Goal: Task Accomplishment & Management: Use online tool/utility

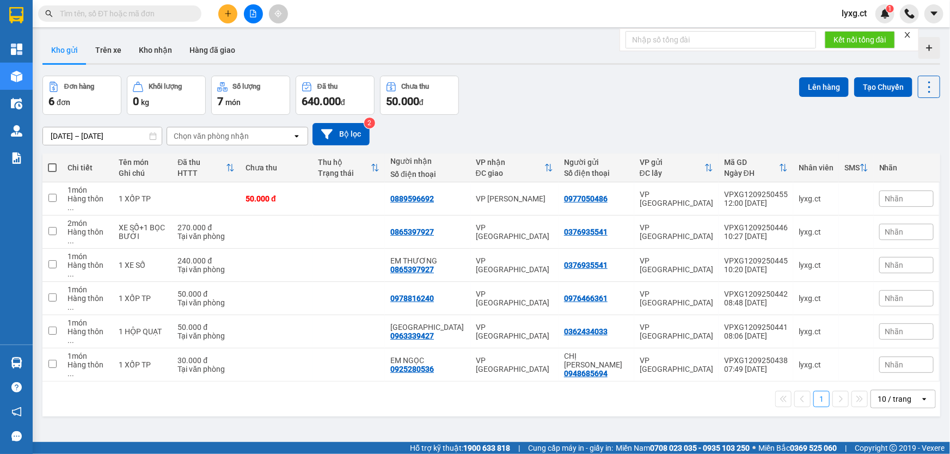
click at [53, 171] on span at bounding box center [52, 167] width 9 height 9
click at [52, 162] on input "checkbox" at bounding box center [52, 162] width 0 height 0
checkbox input "true"
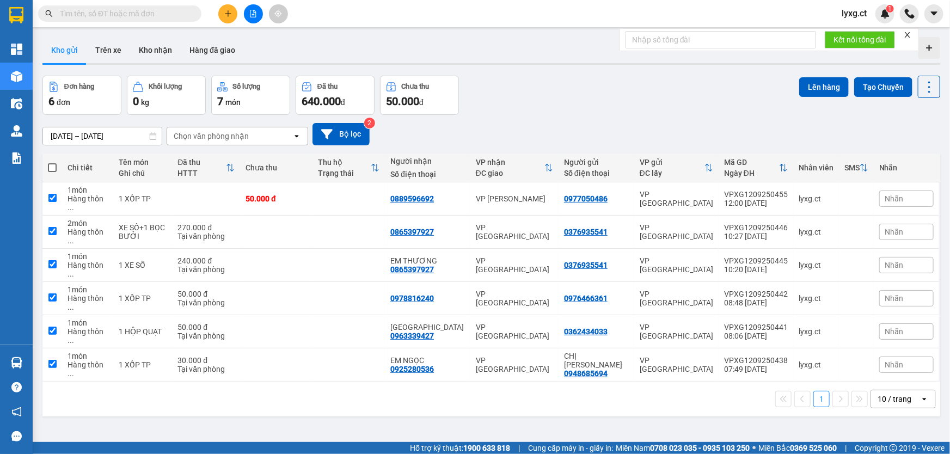
checkbox input "true"
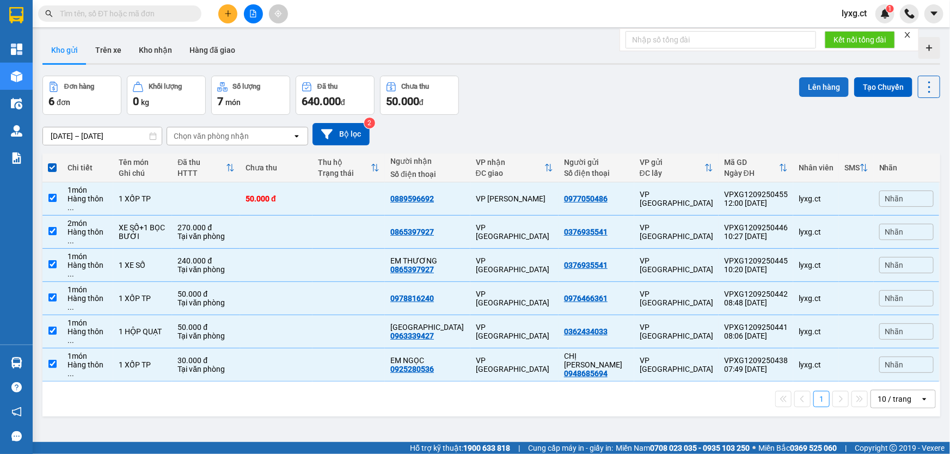
click at [804, 85] on button "Lên hàng" at bounding box center [824, 87] width 50 height 20
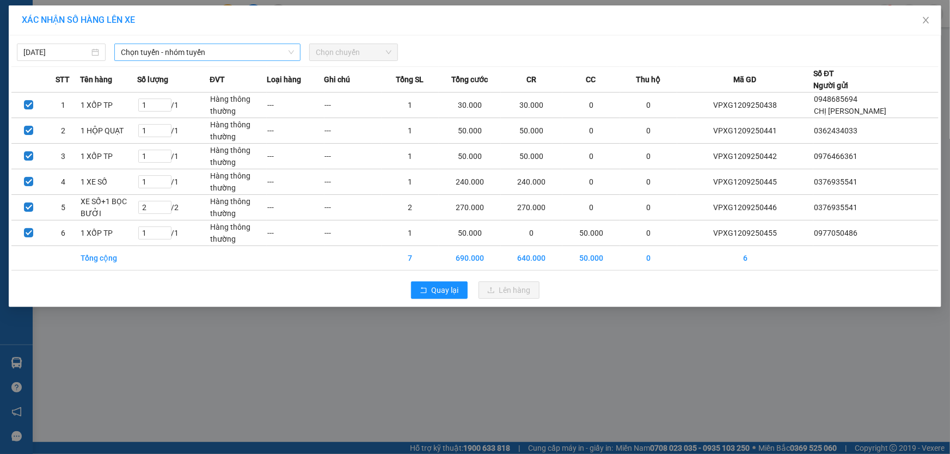
click at [262, 51] on span "Chọn tuyến - nhóm tuyến" at bounding box center [207, 52] width 173 height 16
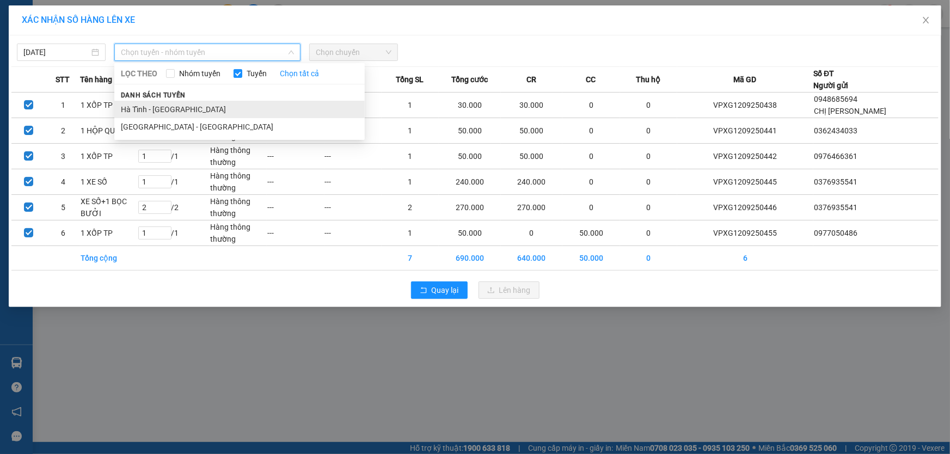
click at [157, 108] on li "Hà Tĩnh - [GEOGRAPHIC_DATA]" at bounding box center [239, 109] width 250 height 17
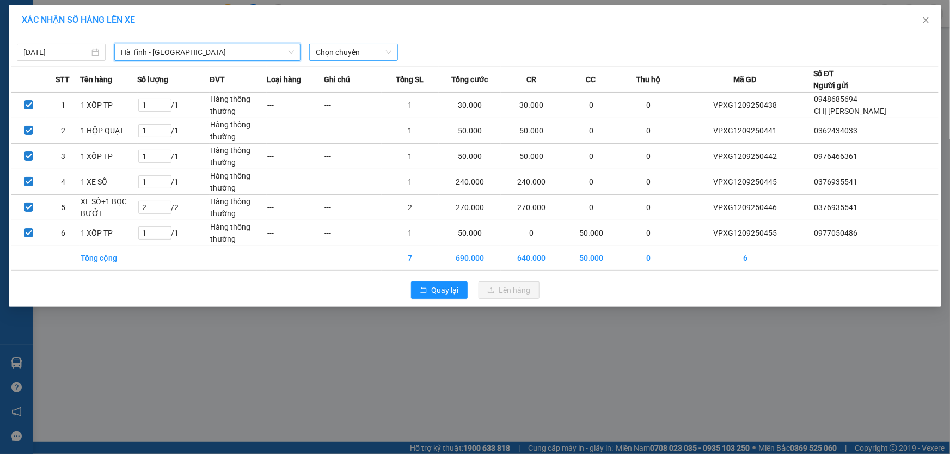
click at [378, 52] on span "Chọn chuyến" at bounding box center [354, 52] width 76 height 16
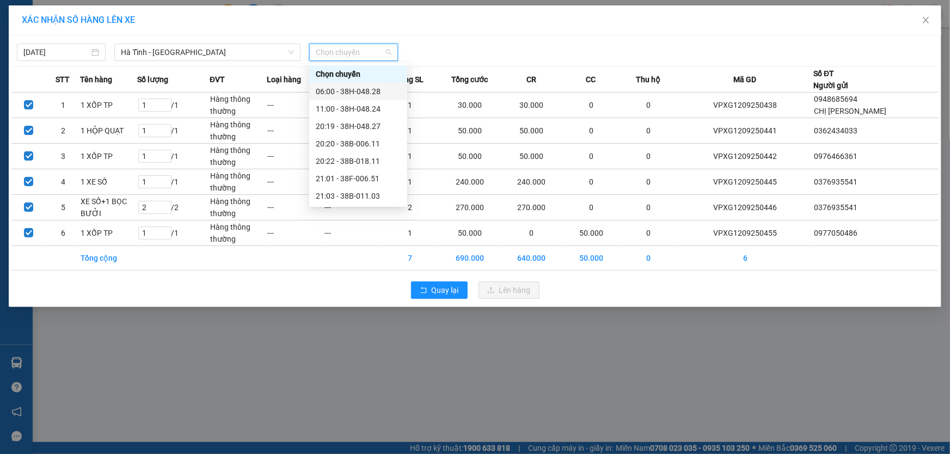
click at [373, 88] on div "06:00 - 38H-048.28" at bounding box center [358, 91] width 85 height 12
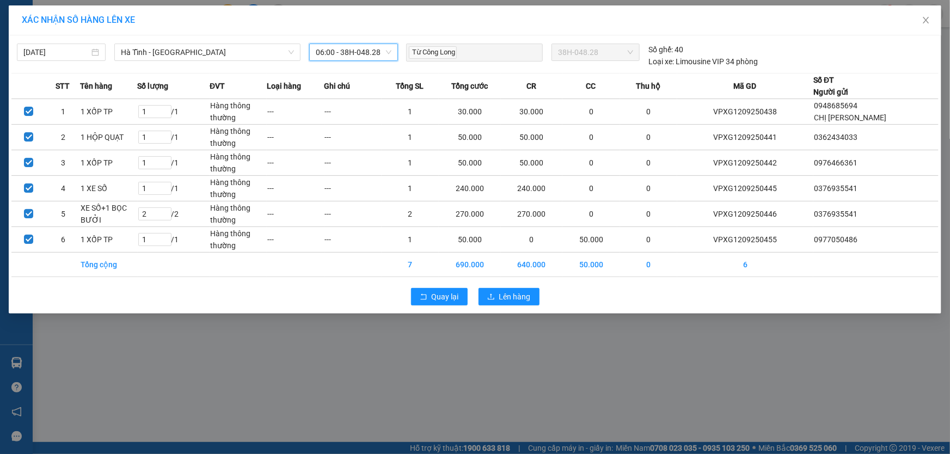
click at [352, 54] on span "06:00 - 38H-048.28" at bounding box center [354, 52] width 76 height 16
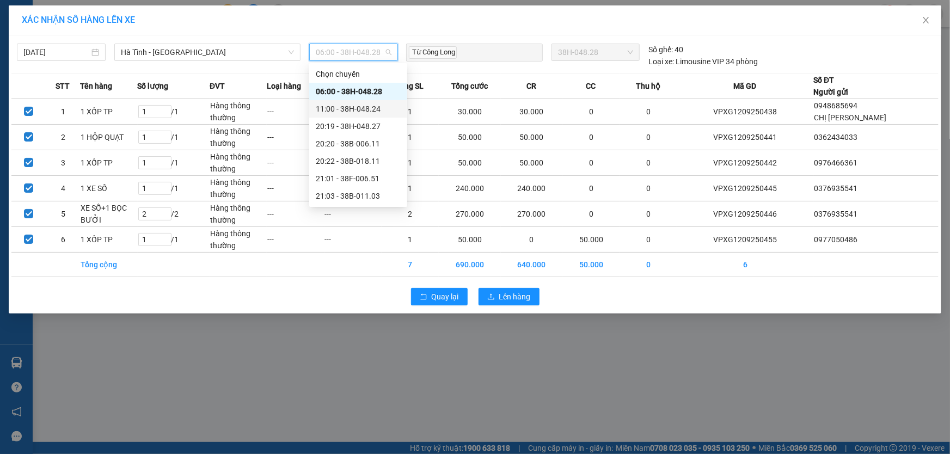
click at [363, 108] on div "11:00 - 38H-048.24" at bounding box center [358, 109] width 85 height 12
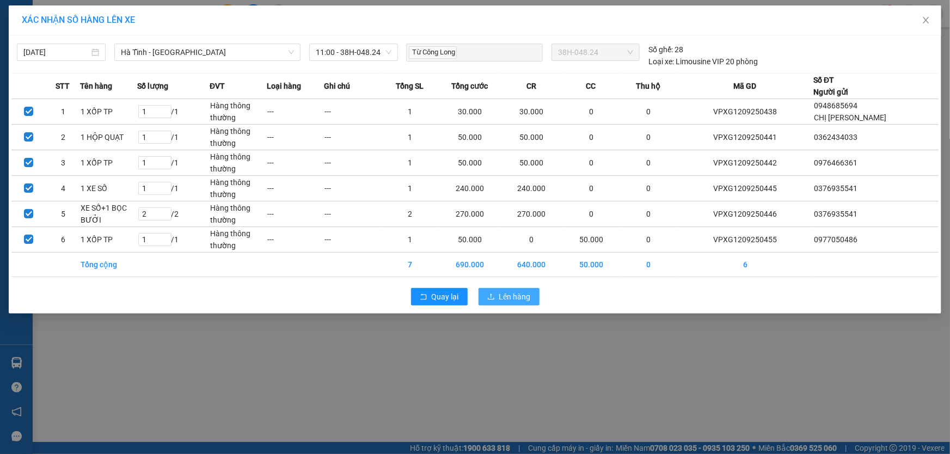
click at [533, 297] on button "Lên hàng" at bounding box center [508, 296] width 61 height 17
